Goal: Complete application form

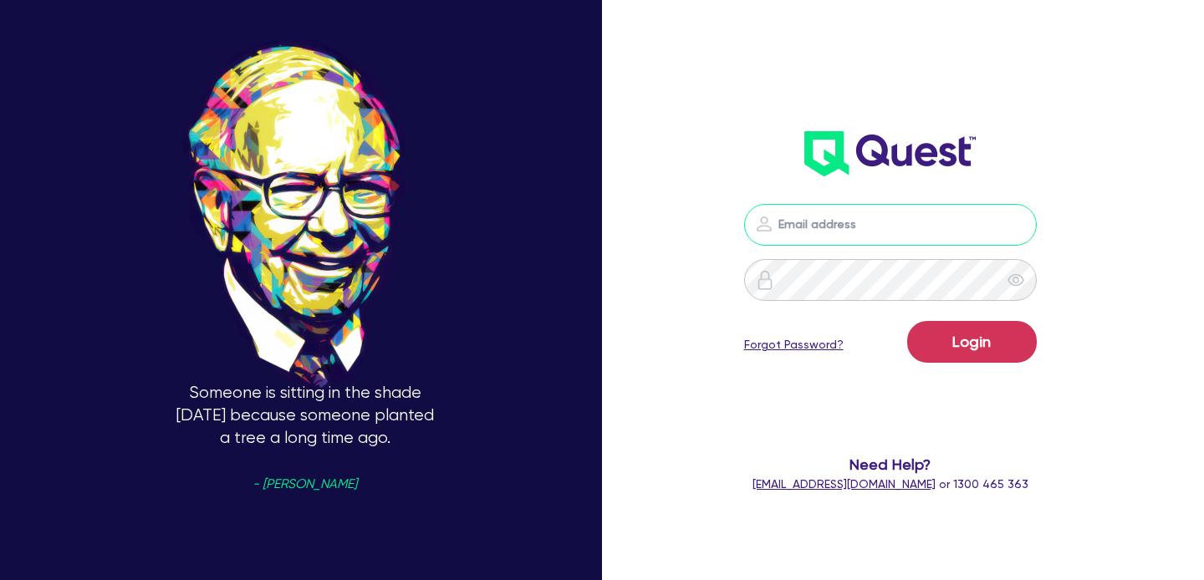
click at [885, 233] on input "email" at bounding box center [890, 225] width 293 height 42
type input "[EMAIL_ADDRESS][PERSON_NAME][DOMAIN_NAME]"
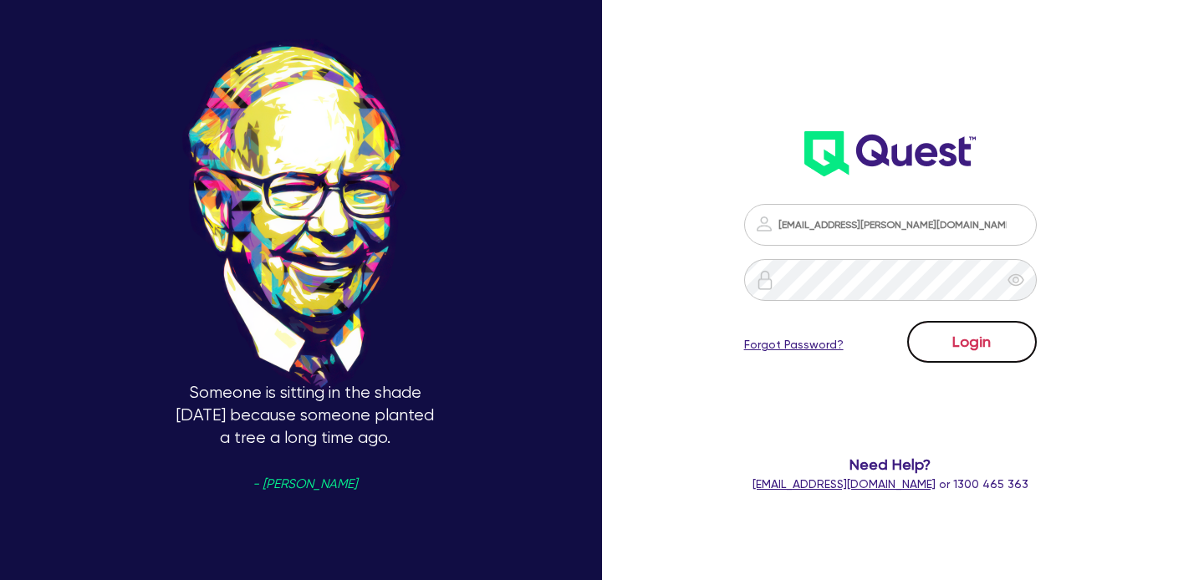
click at [956, 345] on button "Login" at bounding box center [972, 342] width 130 height 42
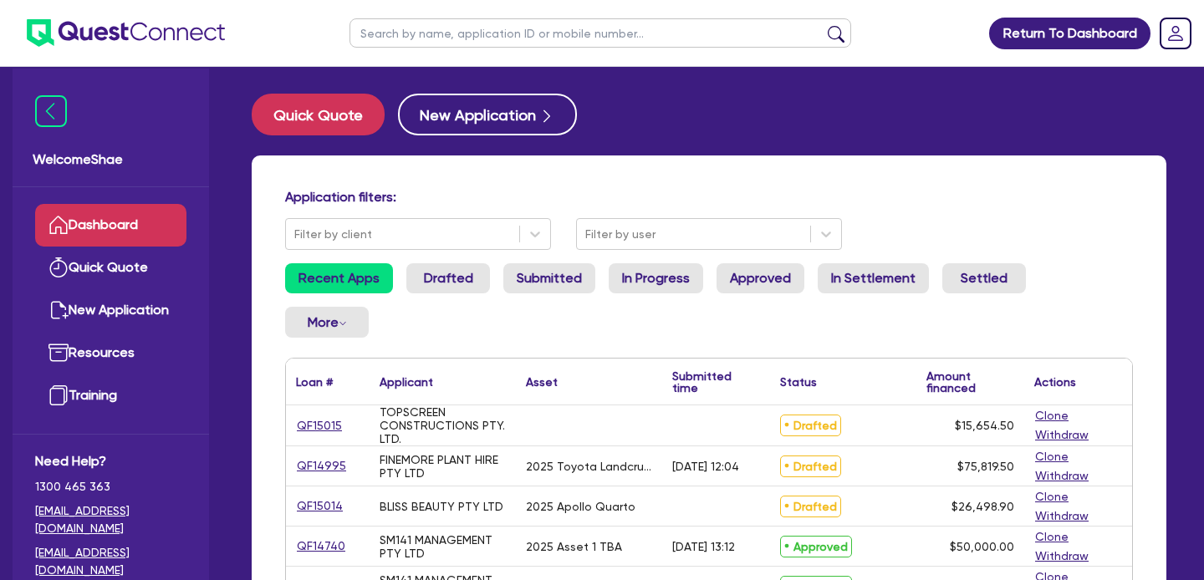
click at [420, 37] on input "text" at bounding box center [600, 32] width 502 height 29
type input "14999"
click at [823, 25] on button "submit" at bounding box center [836, 36] width 27 height 23
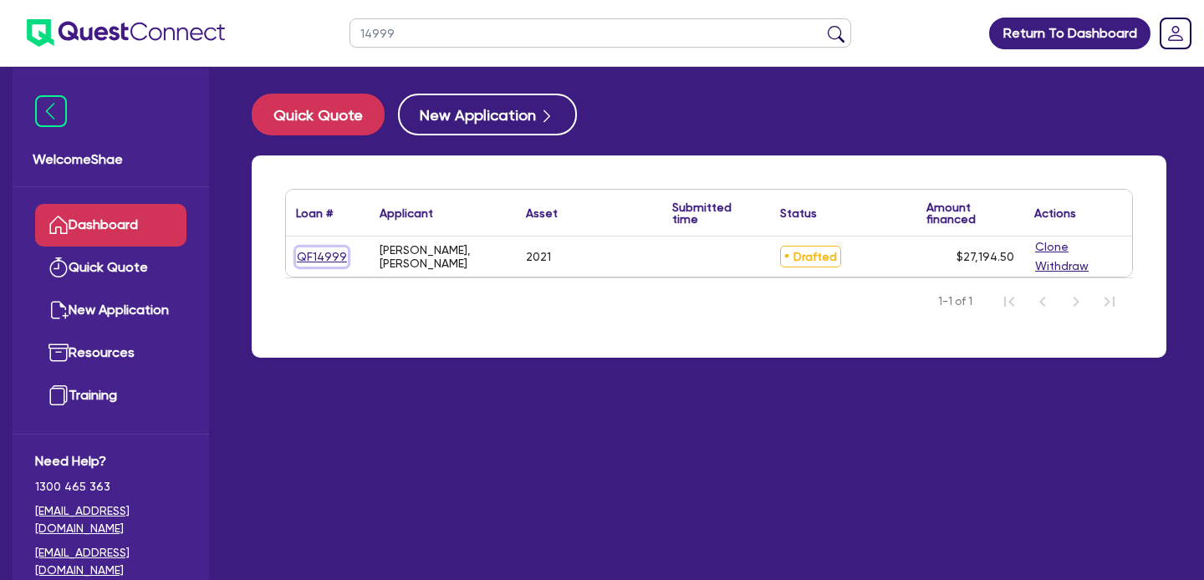
click at [313, 255] on link "QF14999" at bounding box center [322, 256] width 52 height 19
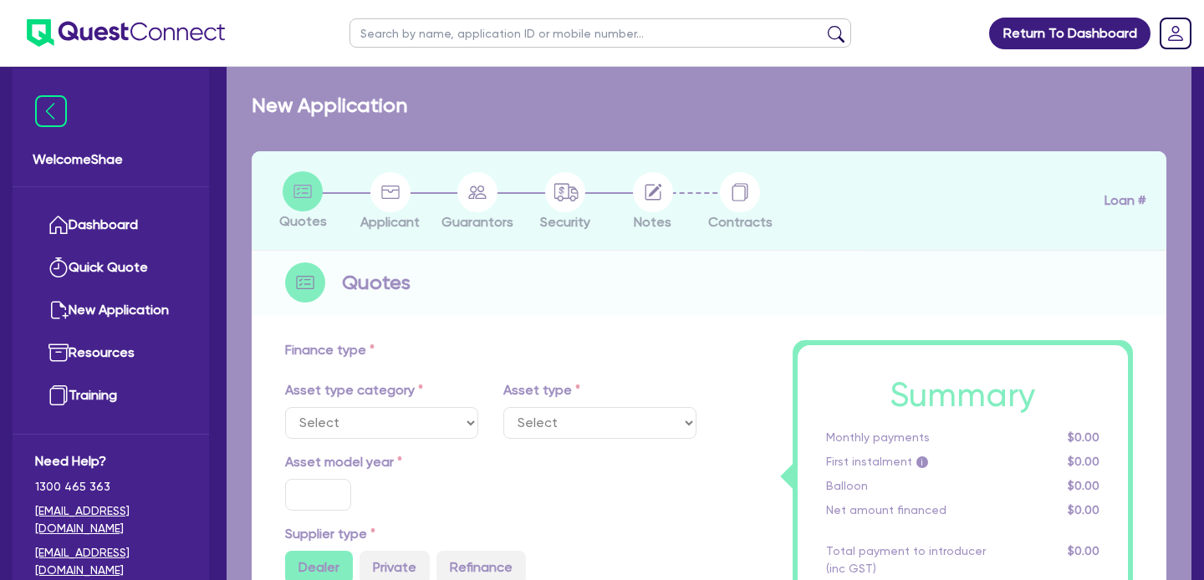
select select "CARS_AND_LIGHT_TRUCKS"
type input "2021"
radio input "true"
type input "25,000"
type input "10.99"
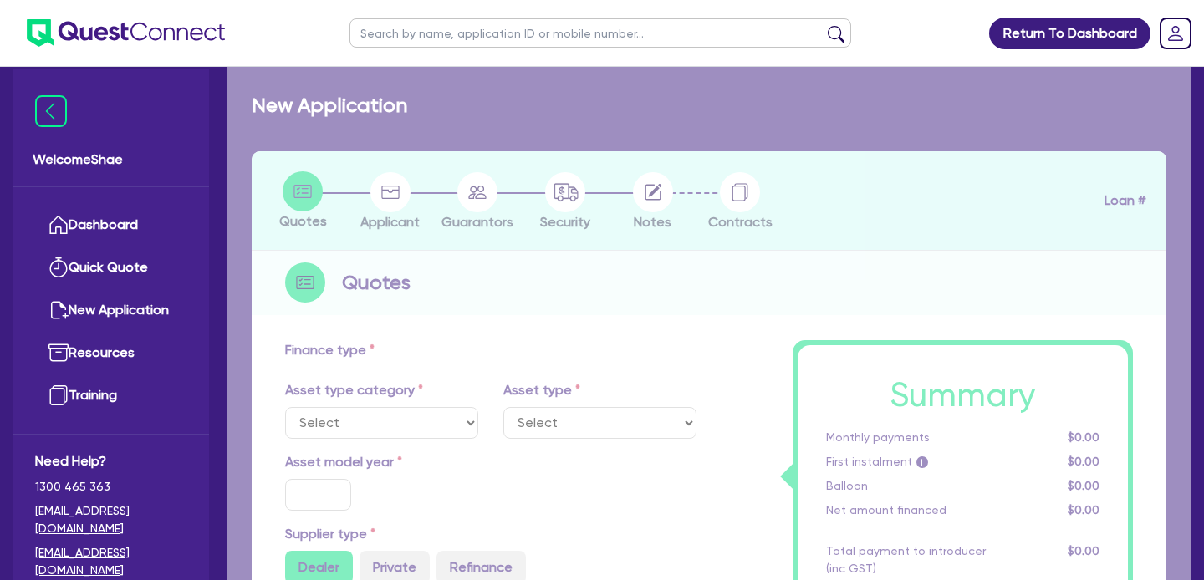
type input "1,400"
select select "PASSENGER_VEHICLES"
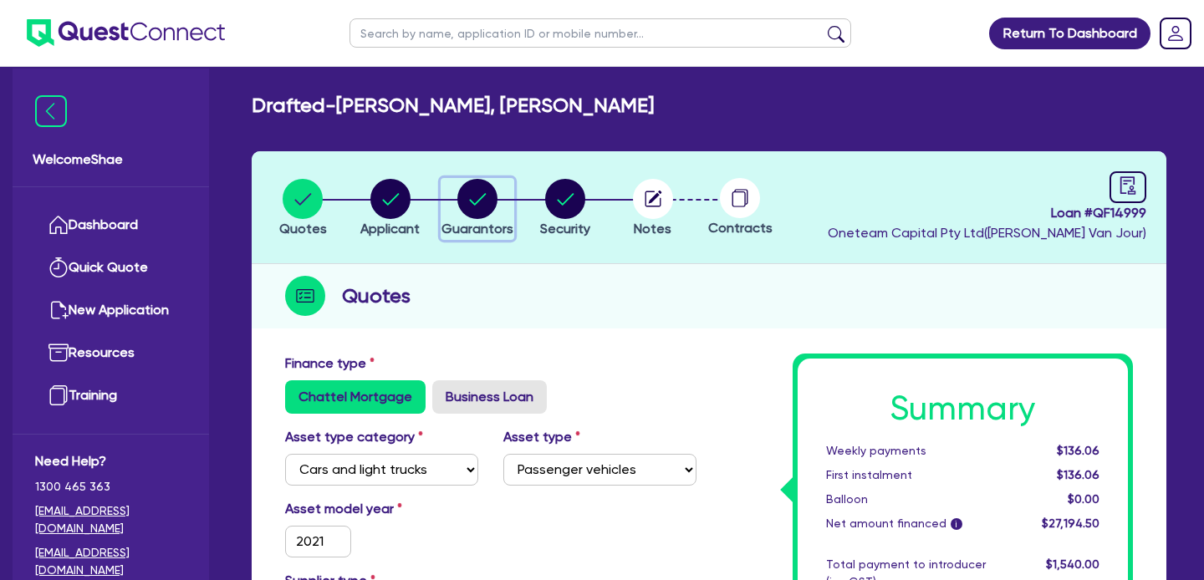
click at [482, 212] on circle "button" at bounding box center [477, 199] width 40 height 40
select select "MR"
select select "WA"
select select "DE_FACTO"
select select "PROPERTY"
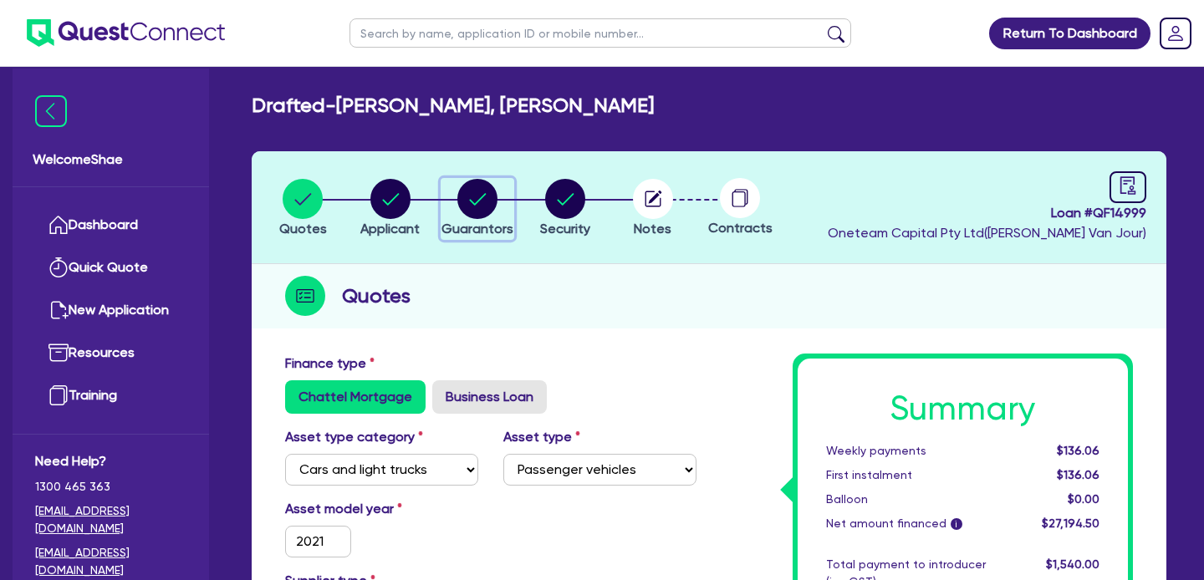
select select "CASH"
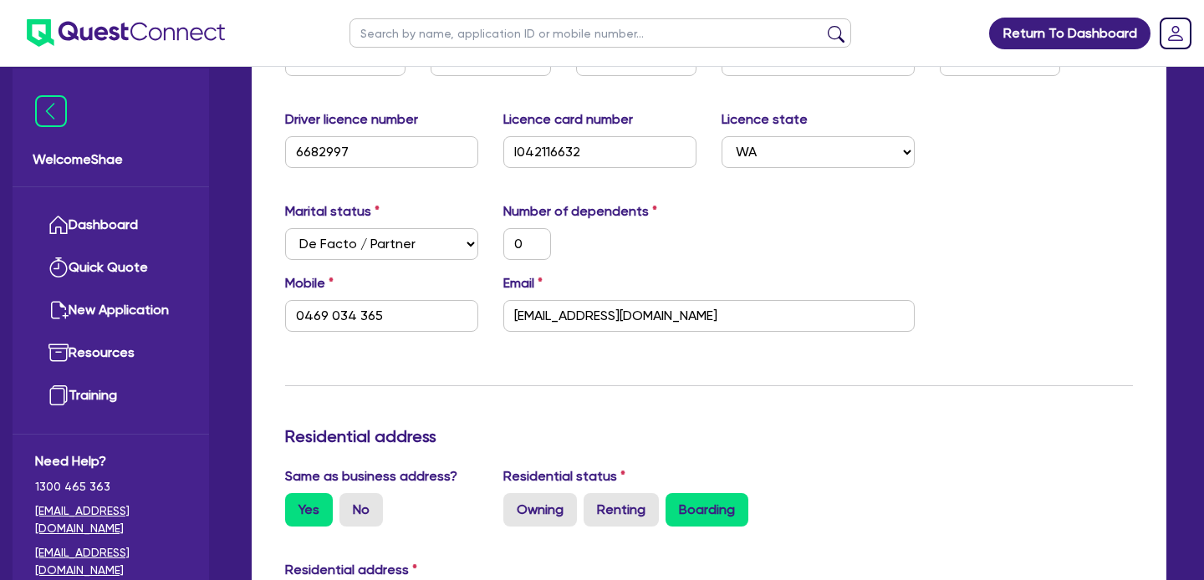
scroll to position [377, 0]
click at [570, 303] on input "[EMAIL_ADDRESS][DOMAIN_NAME]" at bounding box center [708, 315] width 411 height 32
click at [587, 313] on input "[EMAIL_ADDRESS][DOMAIN_NAME]" at bounding box center [708, 315] width 411 height 32
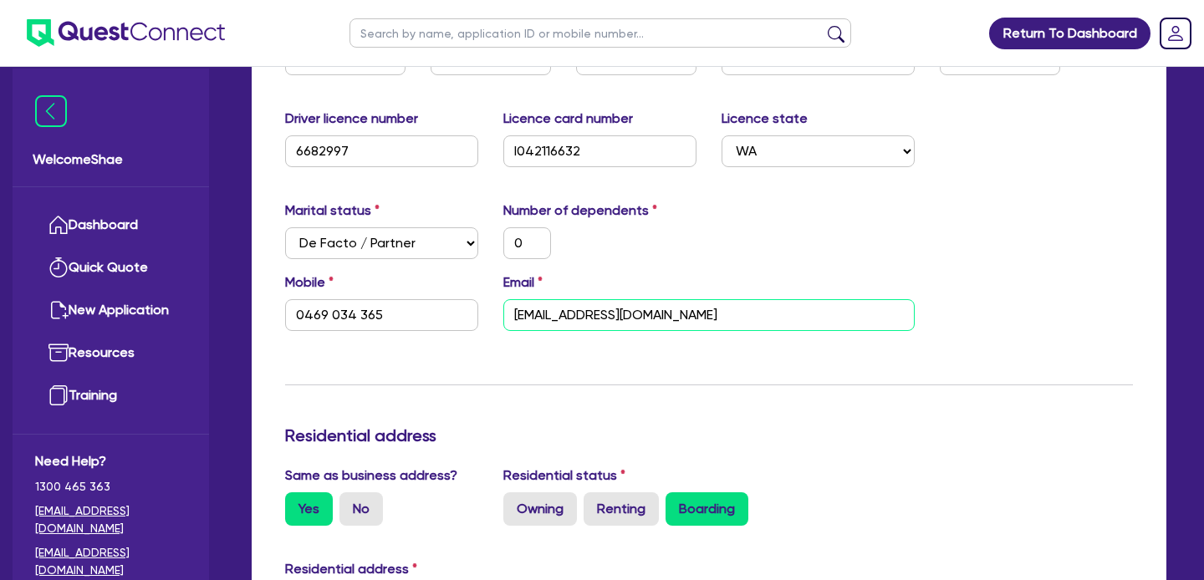
click at [587, 313] on input "[EMAIL_ADDRESS][DOMAIN_NAME]" at bounding box center [708, 315] width 411 height 32
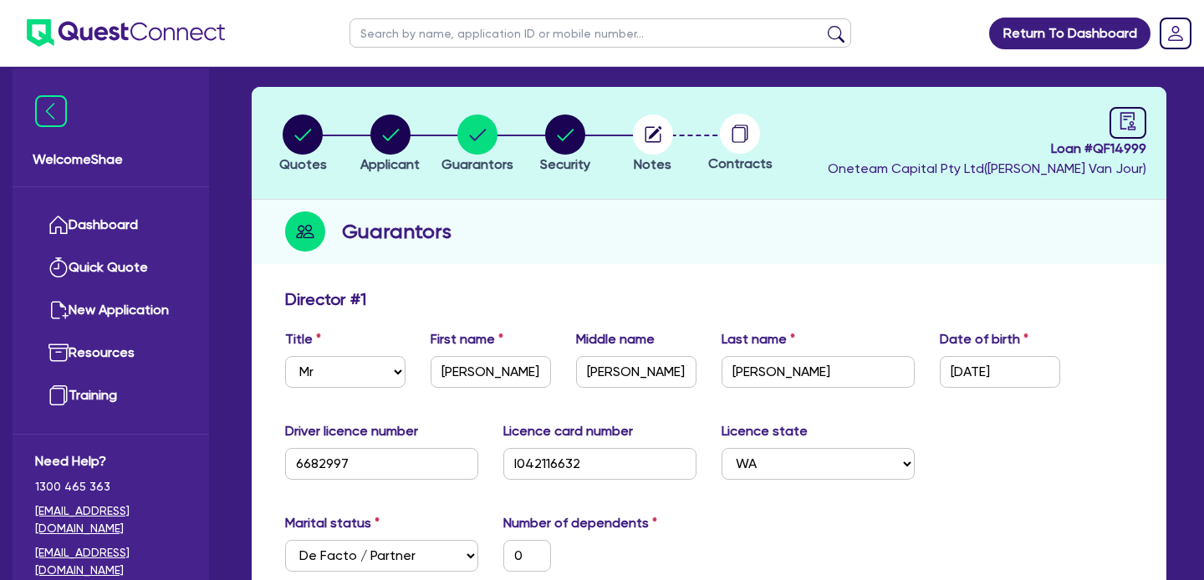
scroll to position [0, 0]
